Goal: Information Seeking & Learning: Learn about a topic

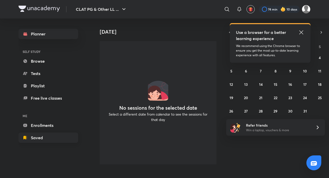
click at [61, 139] on link "Saved" at bounding box center [49, 138] width 60 height 10
drag, startPoint x: 300, startPoint y: 31, endPoint x: 286, endPoint y: 32, distance: 13.4
click at [299, 31] on icon at bounding box center [301, 32] width 6 height 6
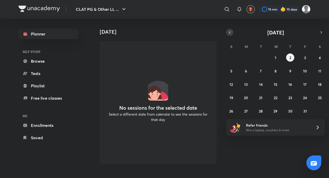
click at [229, 33] on icon "button" at bounding box center [229, 32] width 1 height 2
click at [248, 109] on button "29" at bounding box center [246, 111] width 8 height 8
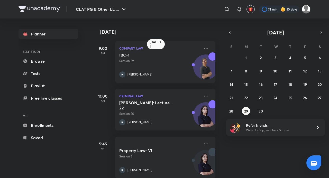
click at [266, 111] on div "31 1 2 3 4 5 6 7 8 9 10 11 12 13 14 15 16 17 18 19 20 21 22 23 24 25 26 27 28 2…" at bounding box center [275, 84] width 99 height 62
click at [261, 111] on abbr "30" at bounding box center [261, 111] width 4 height 5
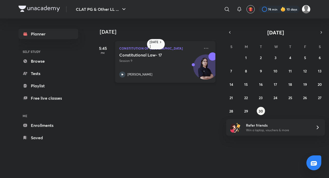
click at [145, 45] on p "Constitution of [GEOGRAPHIC_DATA]" at bounding box center [159, 48] width 81 height 6
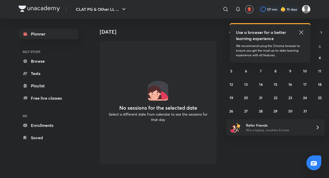
click at [297, 33] on div "Use a browser for a better learning experience" at bounding box center [270, 35] width 68 height 12
click at [298, 32] on icon at bounding box center [301, 32] width 6 height 6
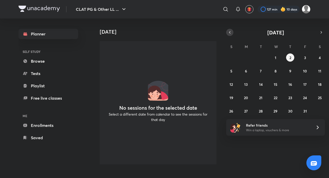
click at [232, 31] on icon "button" at bounding box center [230, 32] width 4 height 5
click at [261, 109] on abbr "30" at bounding box center [261, 111] width 4 height 5
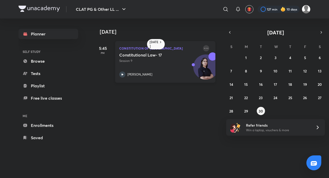
click at [203, 47] on icon at bounding box center [206, 48] width 6 height 6
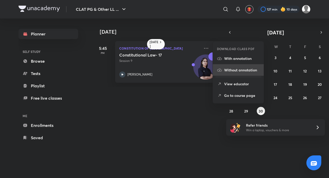
click at [234, 70] on p "Without annotation" at bounding box center [241, 69] width 35 height 5
